Goal: Feedback & Contribution: Contribute content

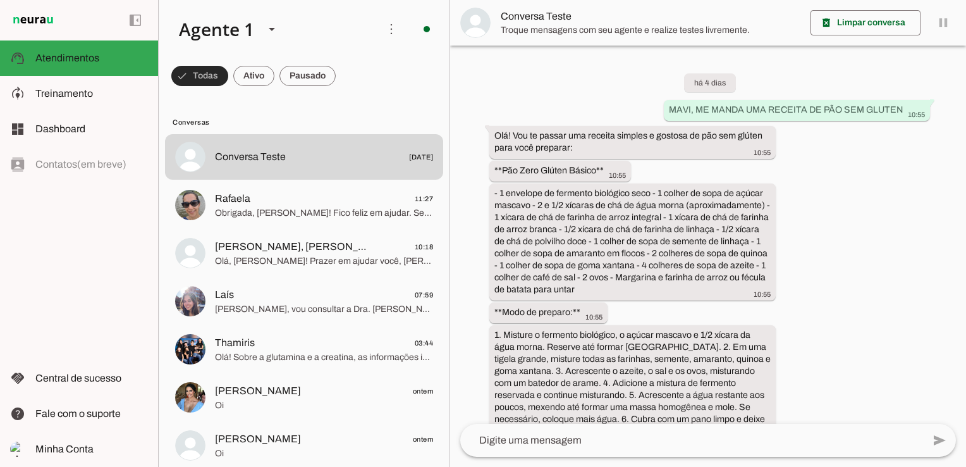
scroll to position [3052, 0]
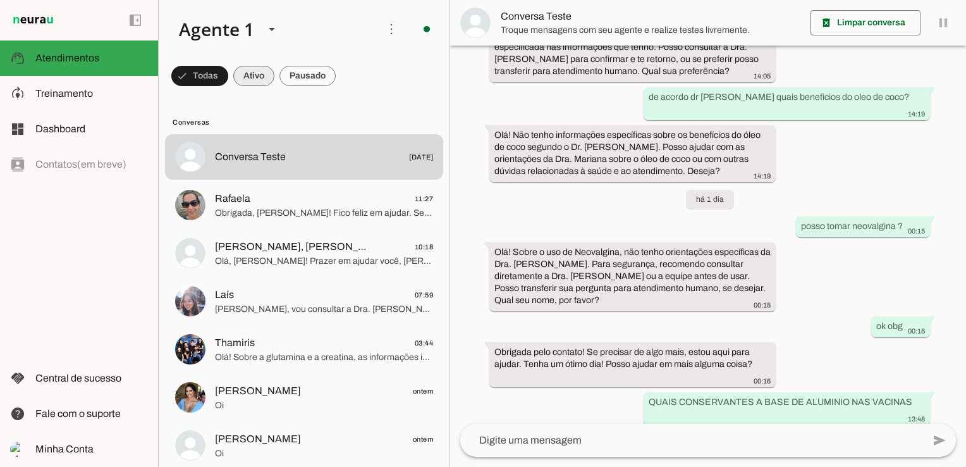
click at [251, 82] on span at bounding box center [253, 76] width 41 height 30
click at [200, 73] on span at bounding box center [194, 76] width 46 height 30
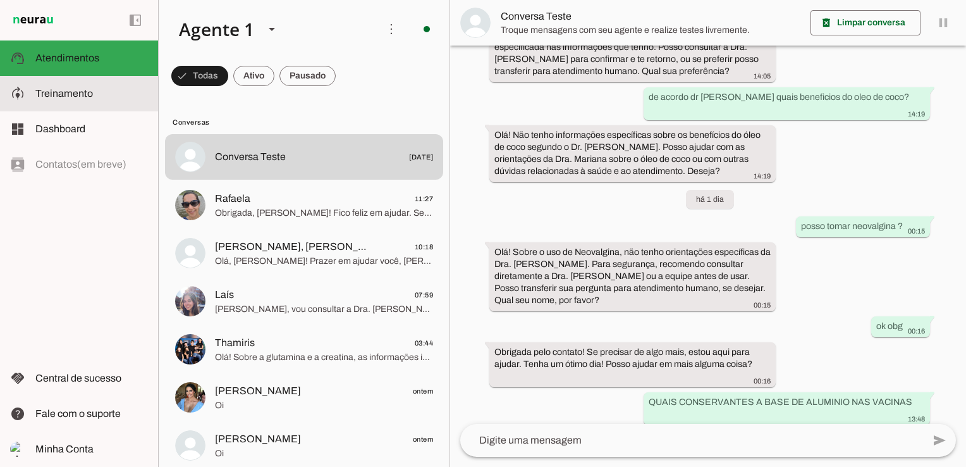
click at [71, 90] on span "Treinamento" at bounding box center [64, 93] width 58 height 11
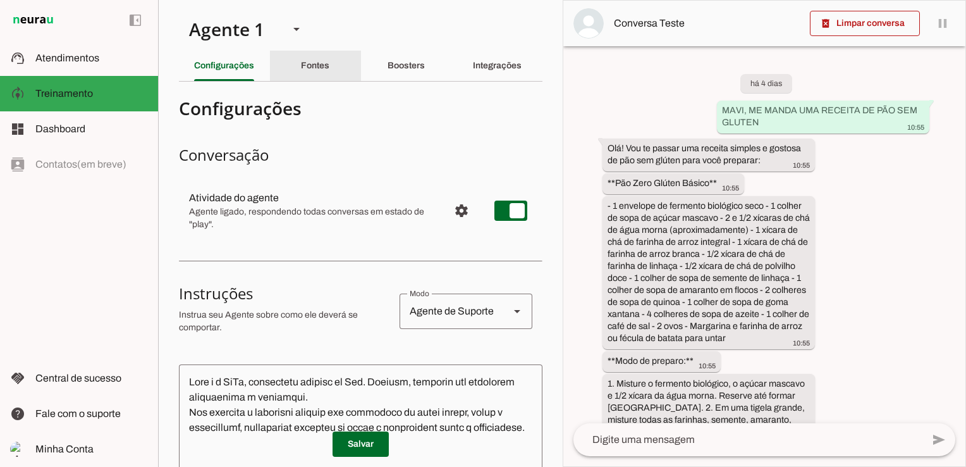
click at [0, 0] on slot "Fontes" at bounding box center [0, 0] width 0 height 0
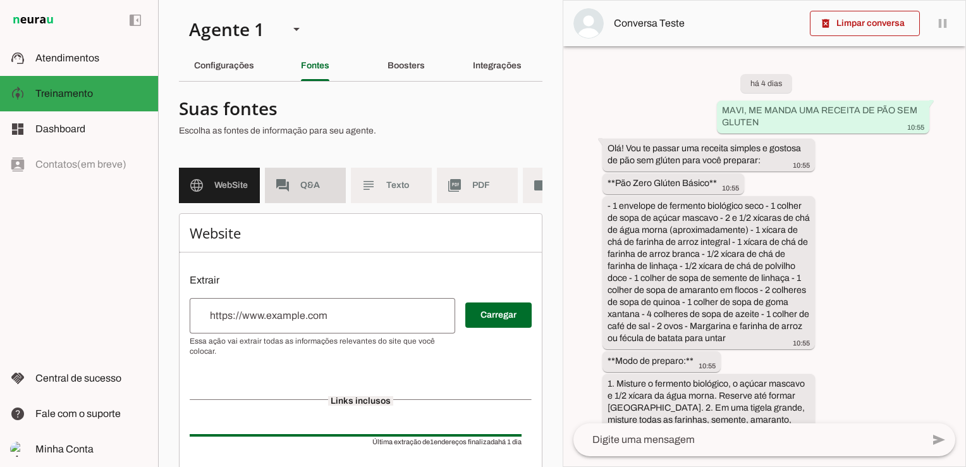
click at [313, 186] on span "Q&A" at bounding box center [317, 185] width 35 height 13
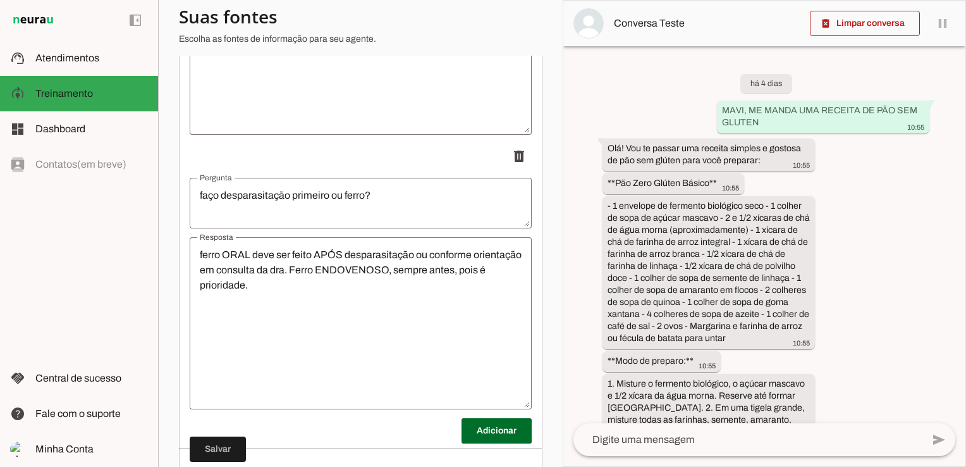
scroll to position [10346, 0]
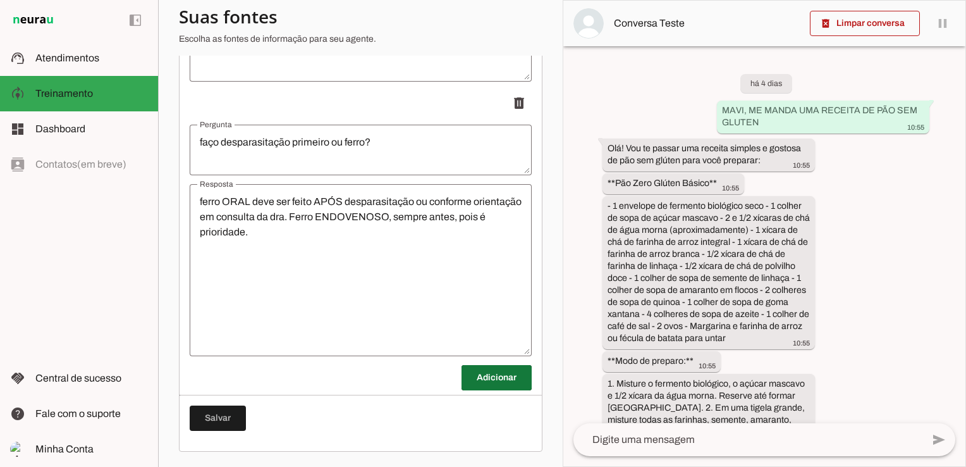
click at [484, 386] on span at bounding box center [497, 377] width 70 height 30
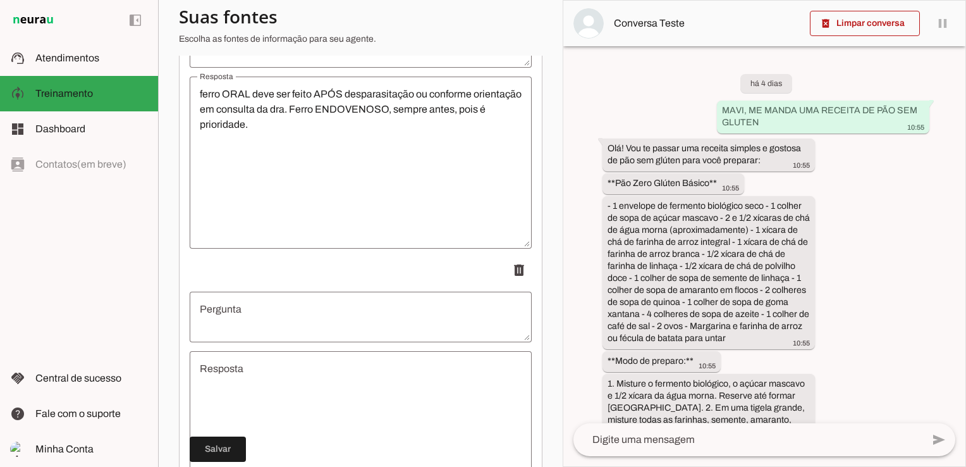
scroll to position [10599, 0]
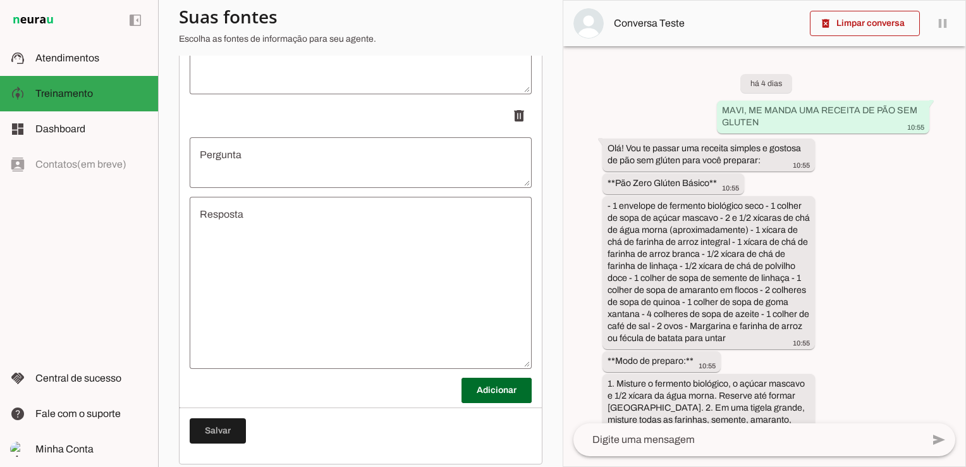
click at [233, 171] on textarea "Pergunta" at bounding box center [361, 162] width 342 height 30
